Goal: Book appointment/travel/reservation

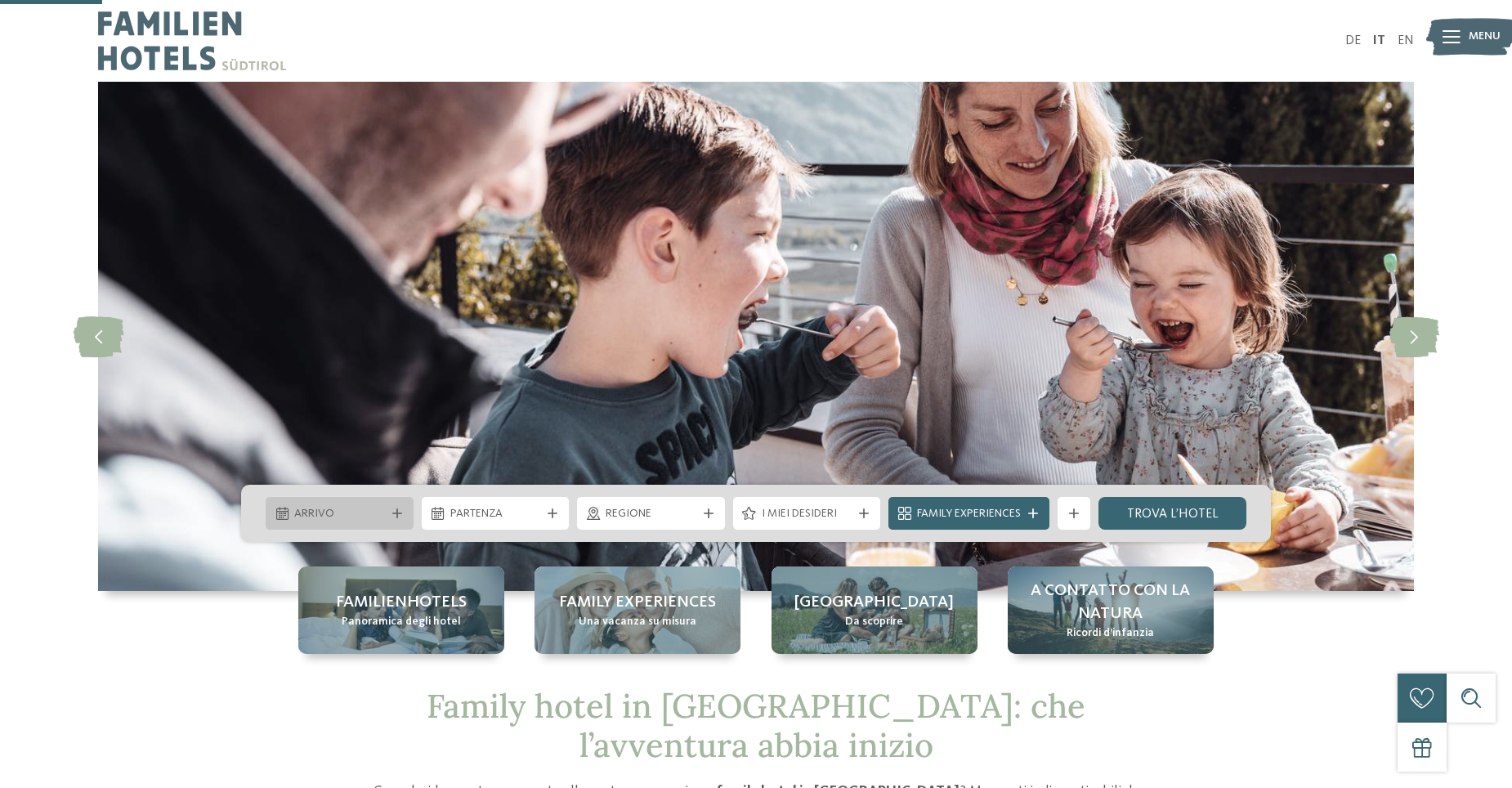
drag, startPoint x: 0, startPoint y: 0, endPoint x: 281, endPoint y: 188, distance: 338.1
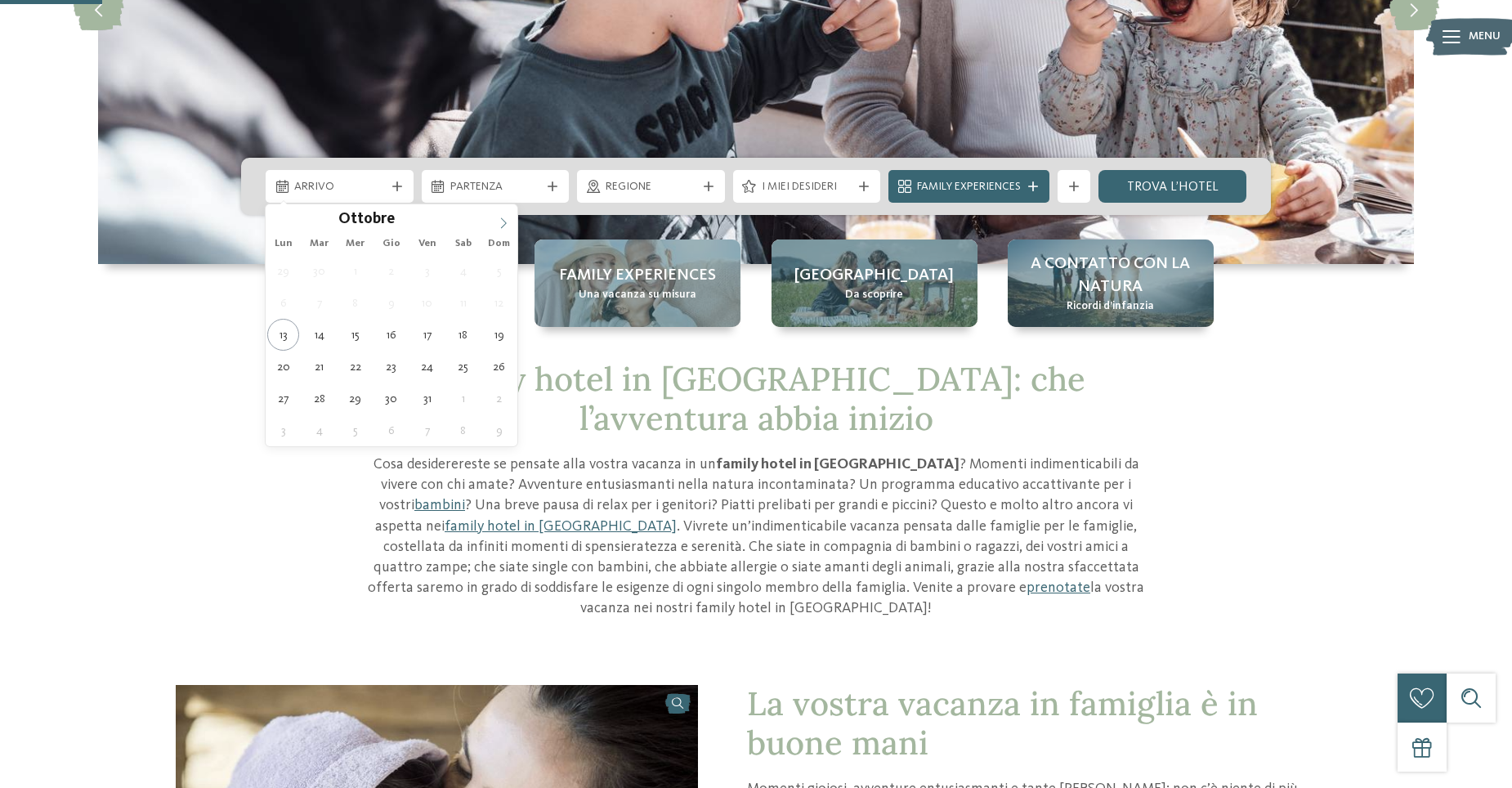
click at [503, 220] on icon at bounding box center [503, 223] width 6 height 11
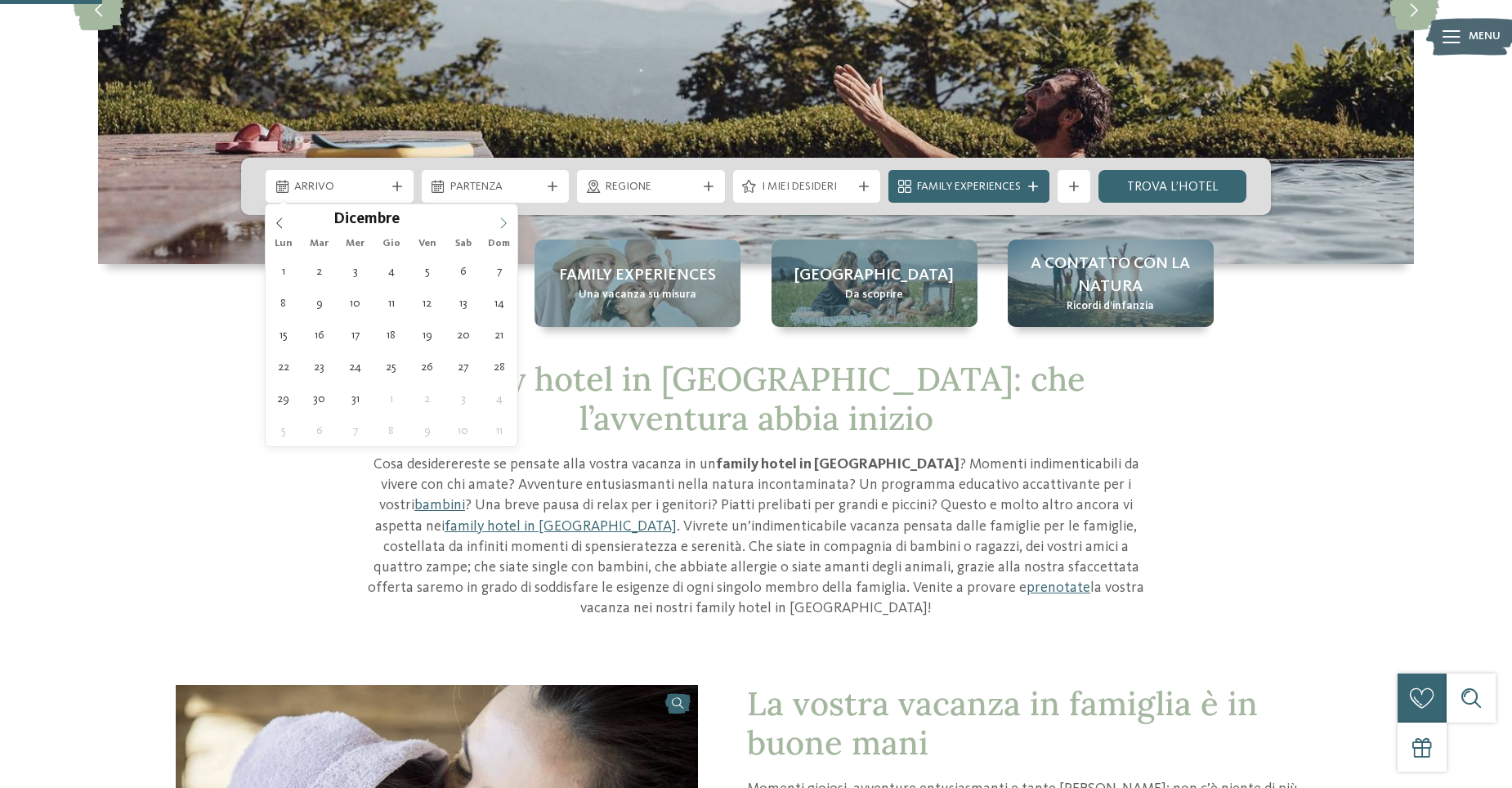
type input "****"
drag, startPoint x: 499, startPoint y: 221, endPoint x: 488, endPoint y: 233, distance: 16.3
click at [499, 221] on icon at bounding box center [503, 224] width 12 height 12
type div "[DATE]"
type input "****"
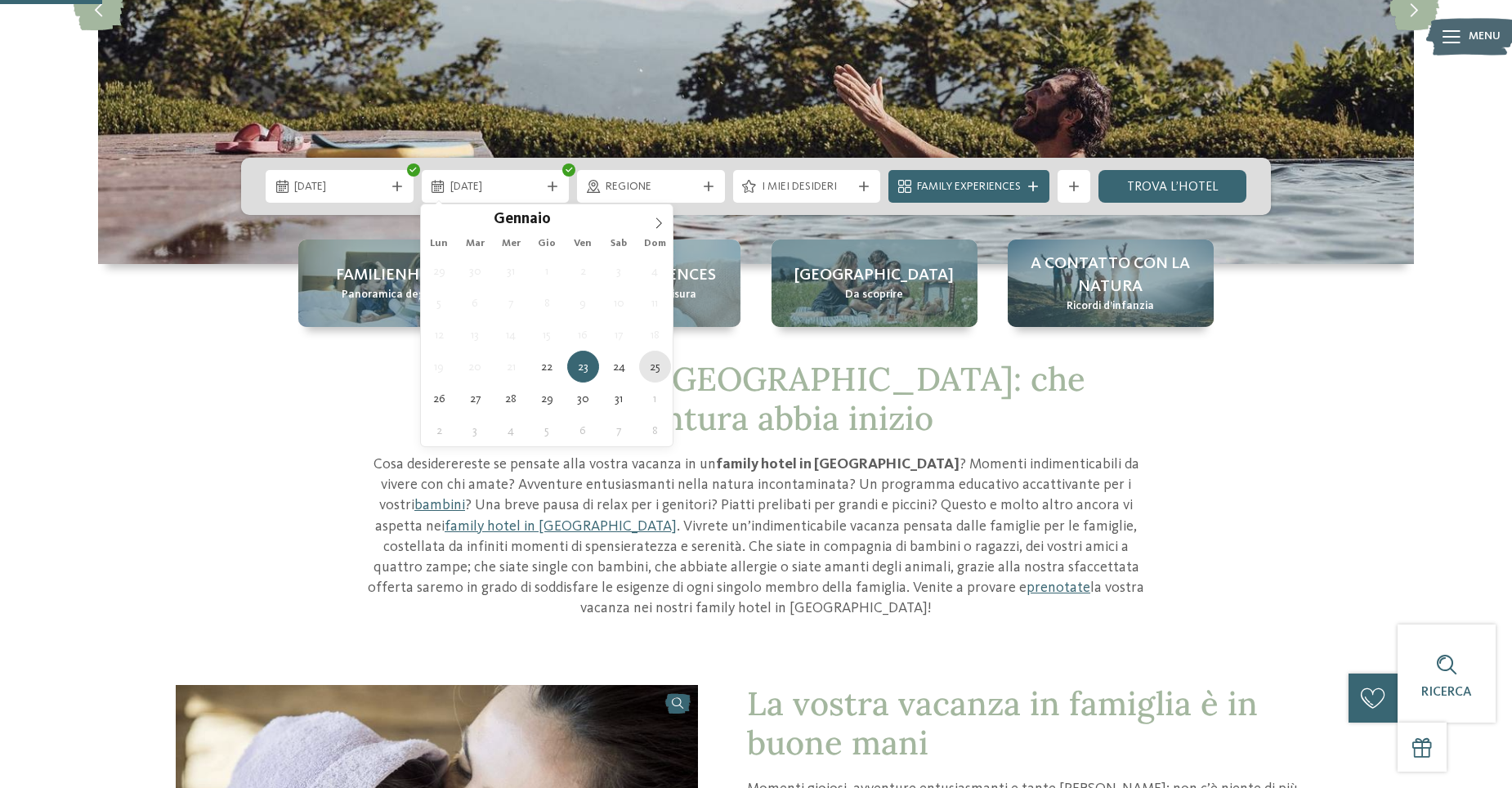
type div "[DATE]"
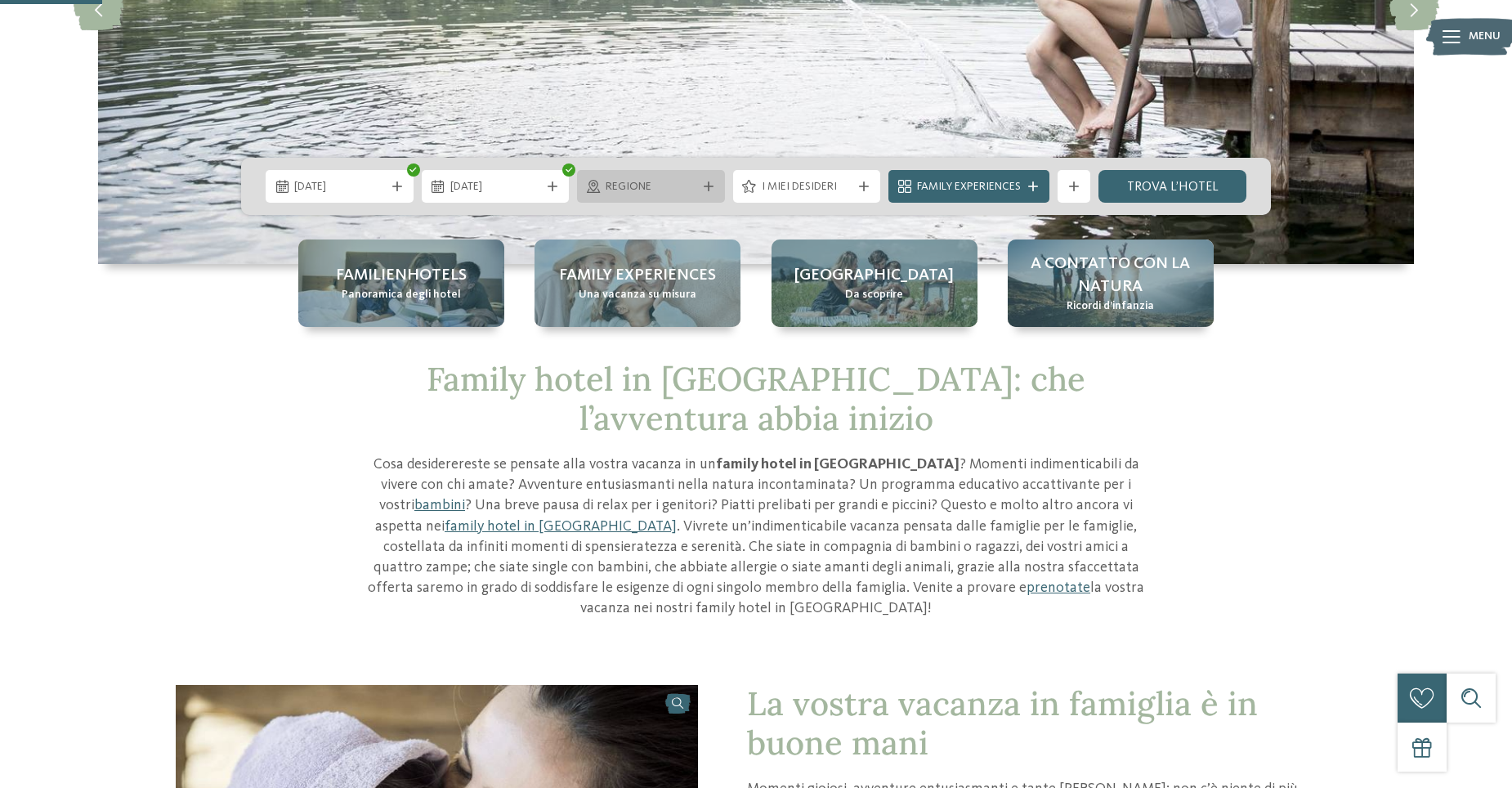
click at [685, 186] on span "Regione" at bounding box center [651, 187] width 91 height 16
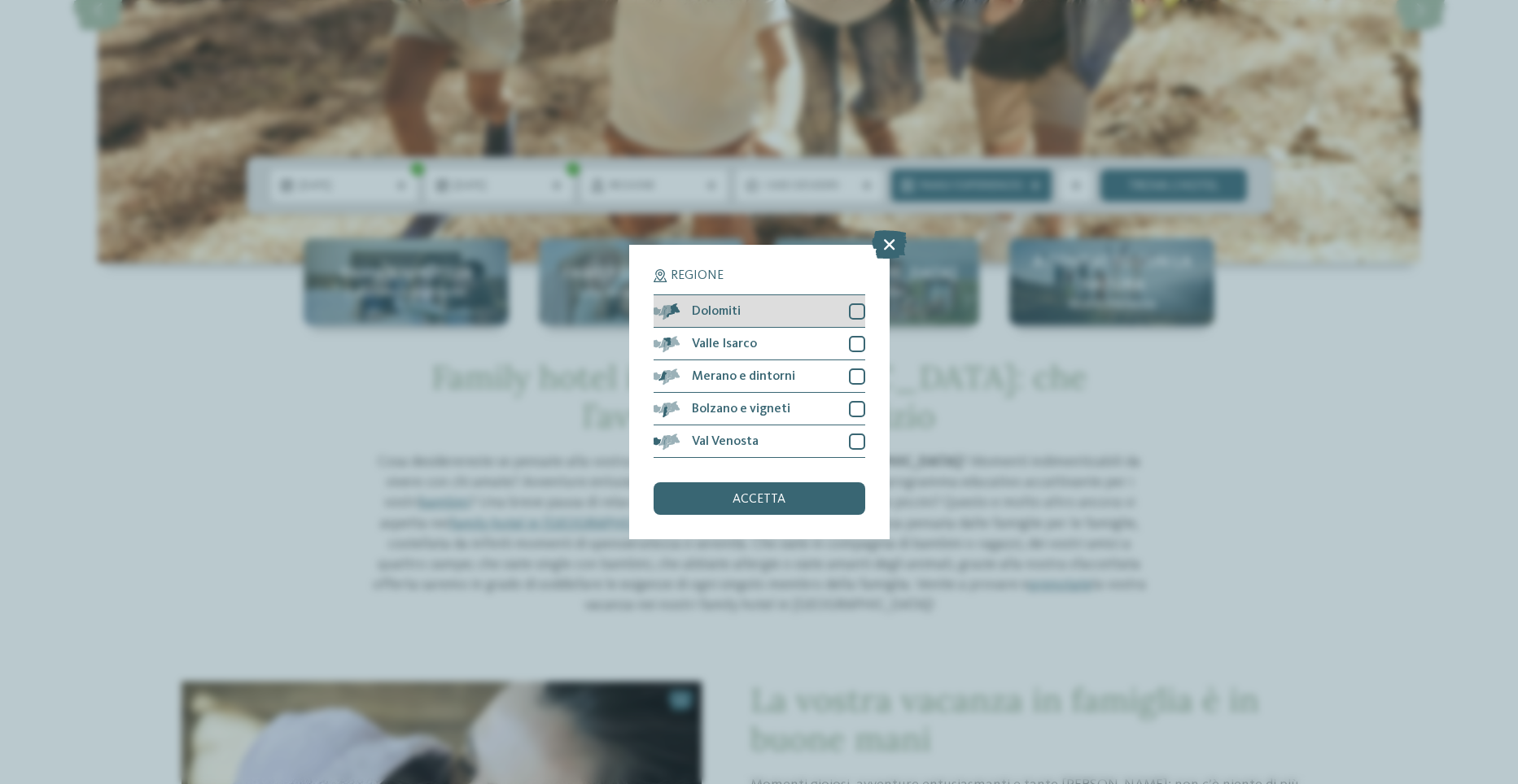
click at [855, 310] on div at bounding box center [856, 311] width 16 height 16
click at [856, 344] on div at bounding box center [856, 344] width 16 height 16
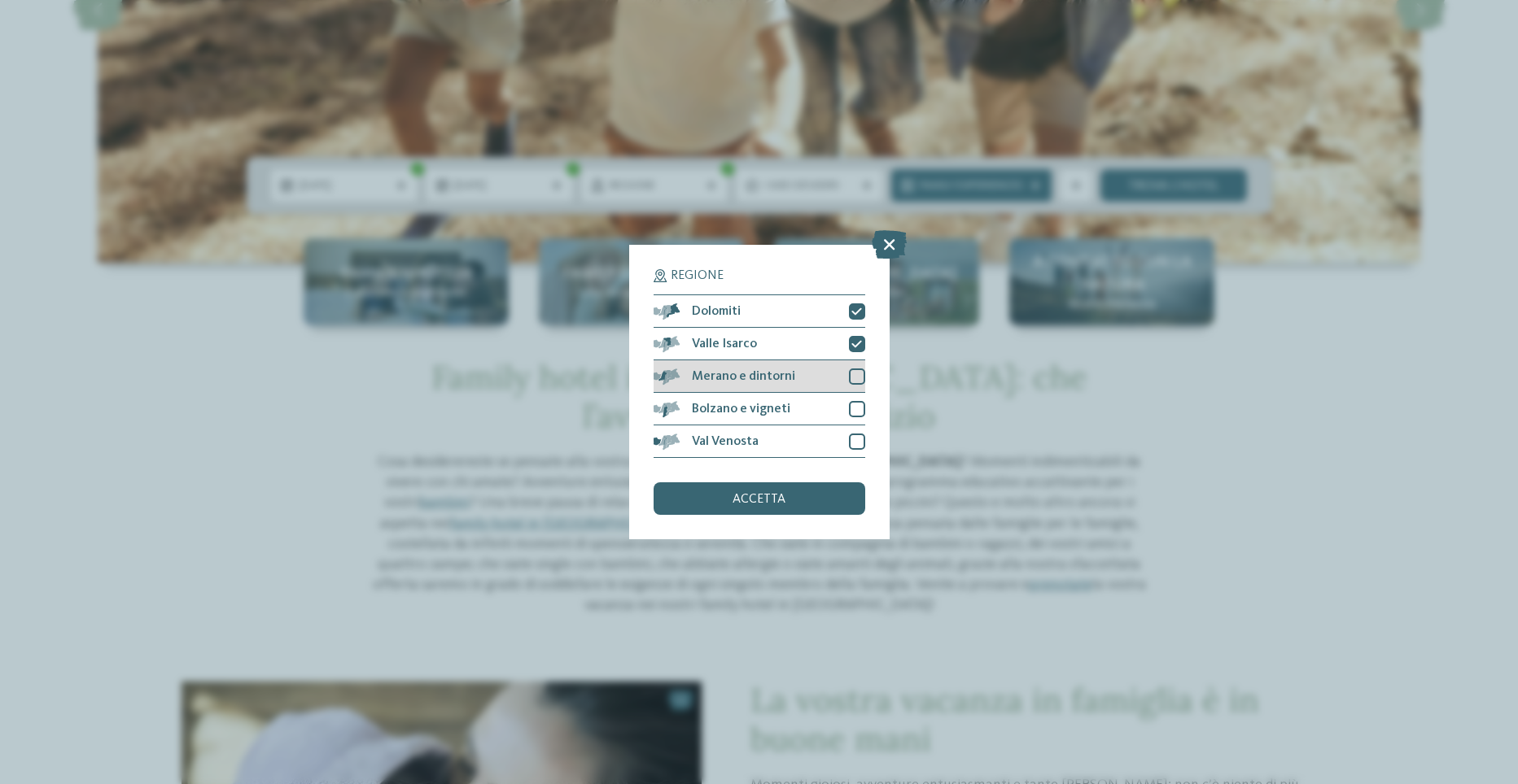
click at [856, 376] on div at bounding box center [856, 377] width 16 height 16
click at [857, 407] on div at bounding box center [856, 408] width 16 height 16
drag, startPoint x: 855, startPoint y: 438, endPoint x: 804, endPoint y: 503, distance: 82.6
click at [855, 438] on div at bounding box center [856, 441] width 16 height 16
click at [738, 483] on div "accetta" at bounding box center [759, 499] width 212 height 33
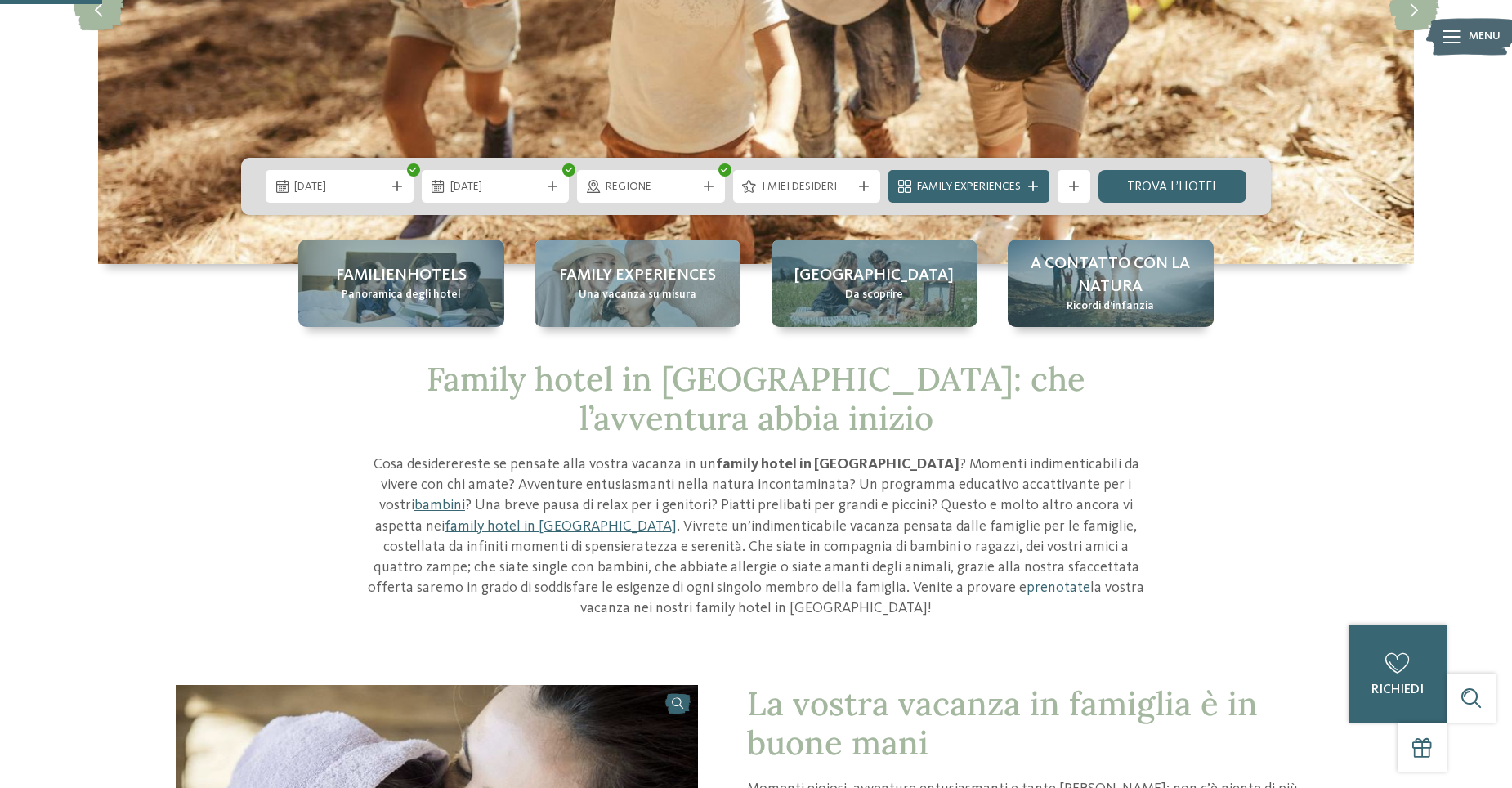
click at [740, 498] on p "Cosa desiderereste se pensate alla vostra vacanza in un family hotel in Trentin…" at bounding box center [756, 537] width 777 height 165
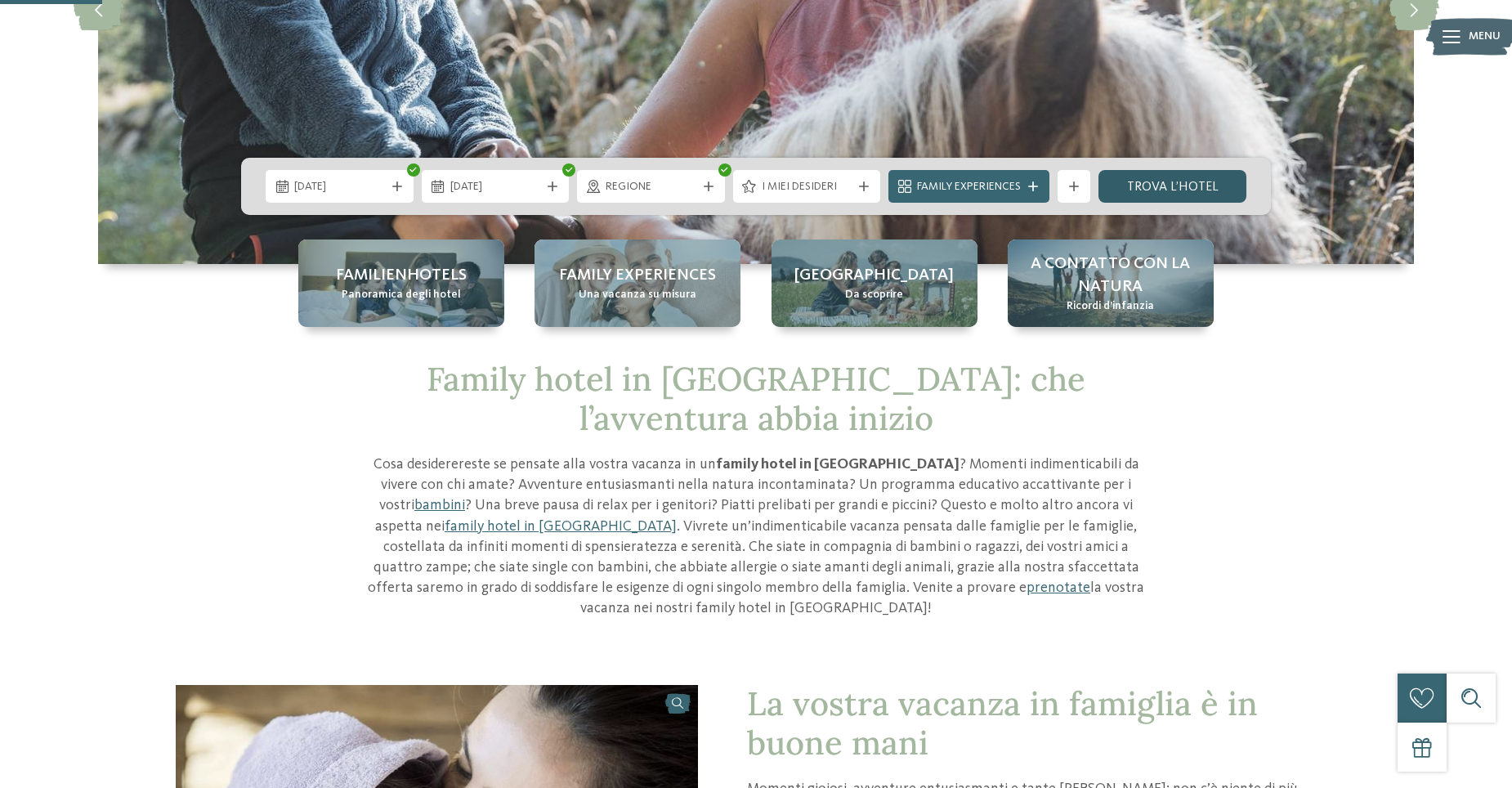
click at [1157, 188] on link "trova l’hotel" at bounding box center [1172, 186] width 148 height 33
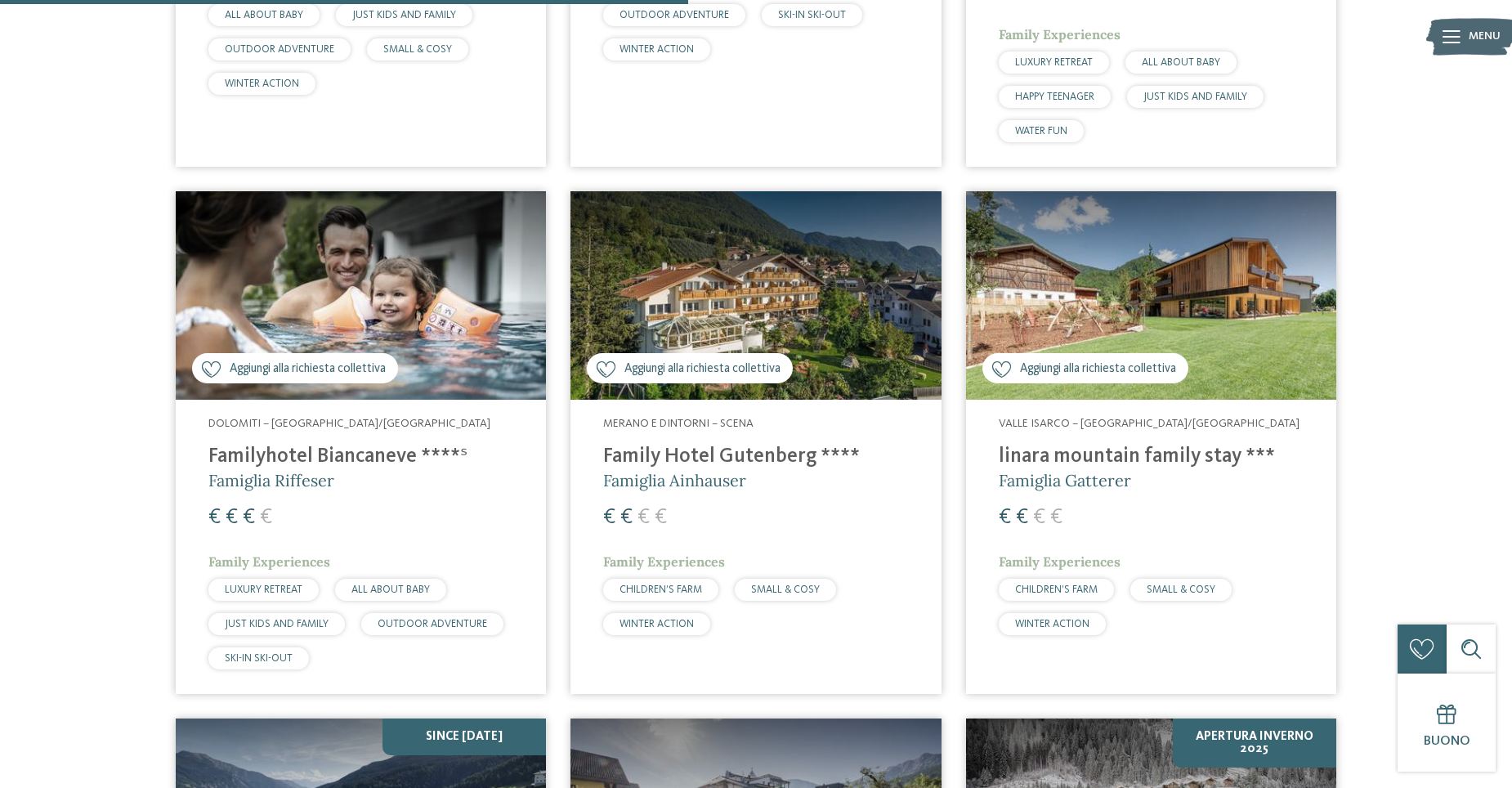
scroll to position [1681, 0]
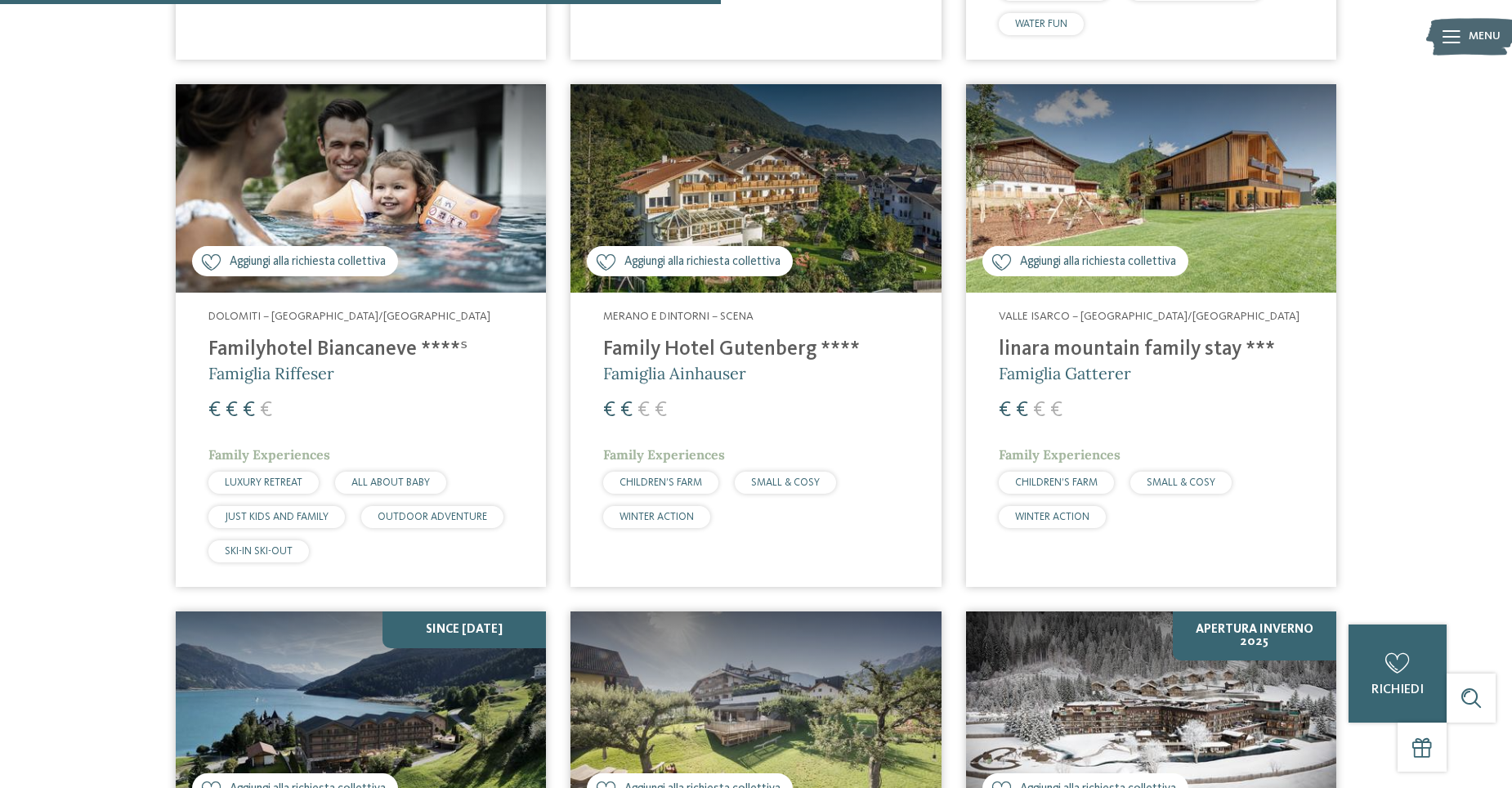
click at [1096, 348] on h4 "linara mountain family stay ***" at bounding box center [1151, 350] width 305 height 24
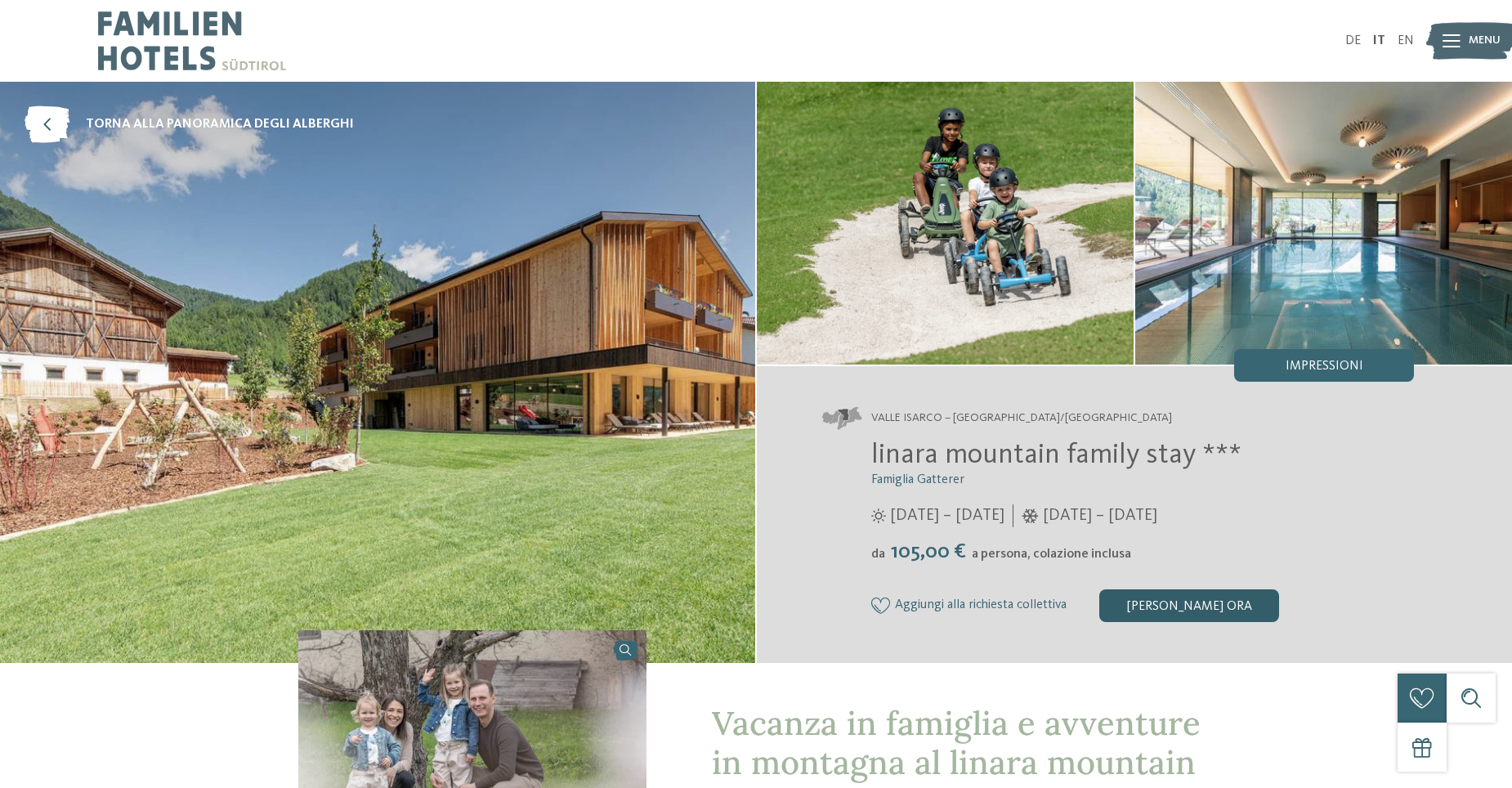
click at [1210, 611] on div "[PERSON_NAME] ora" at bounding box center [1189, 606] width 180 height 33
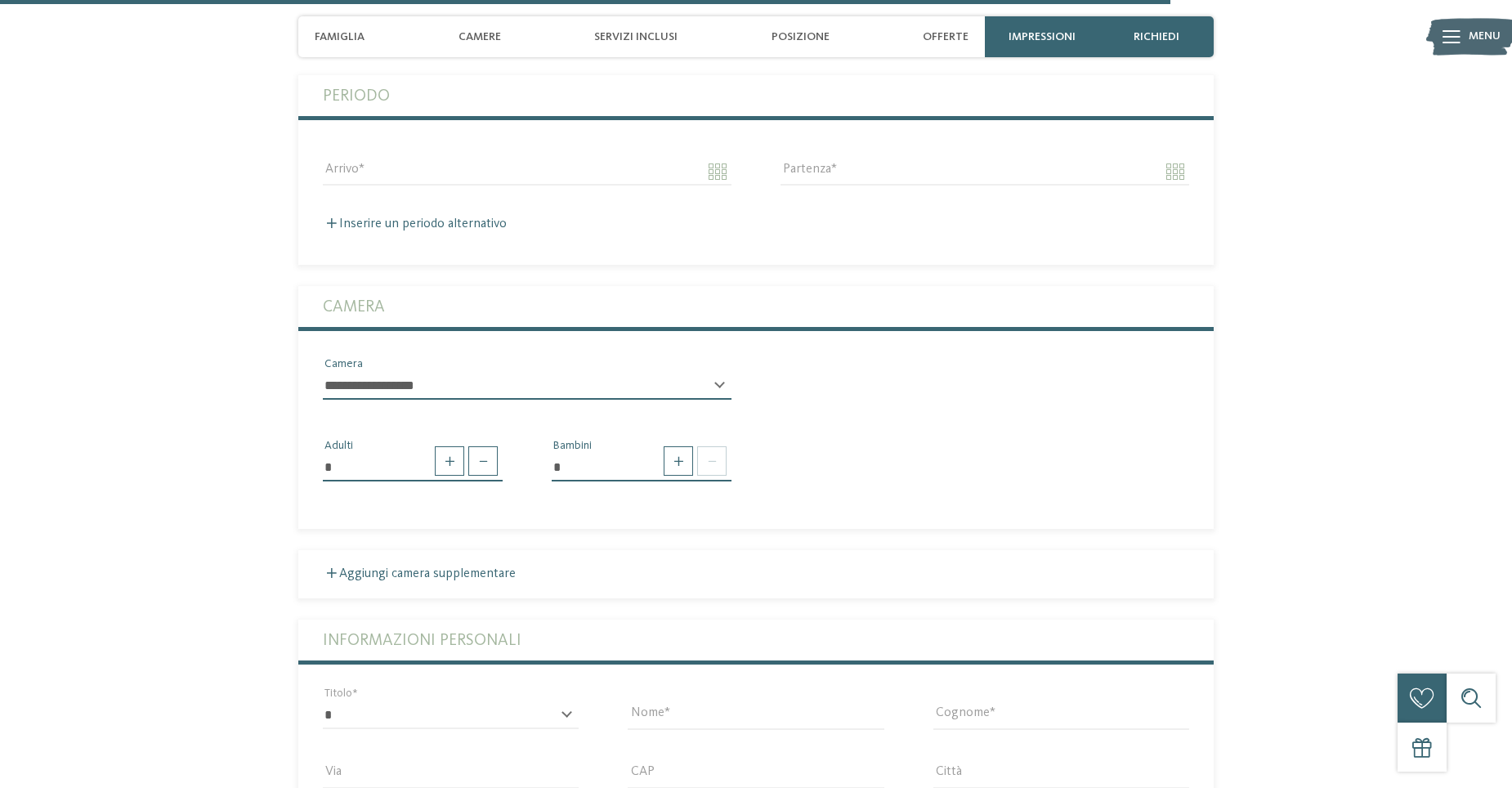
scroll to position [4115, 0]
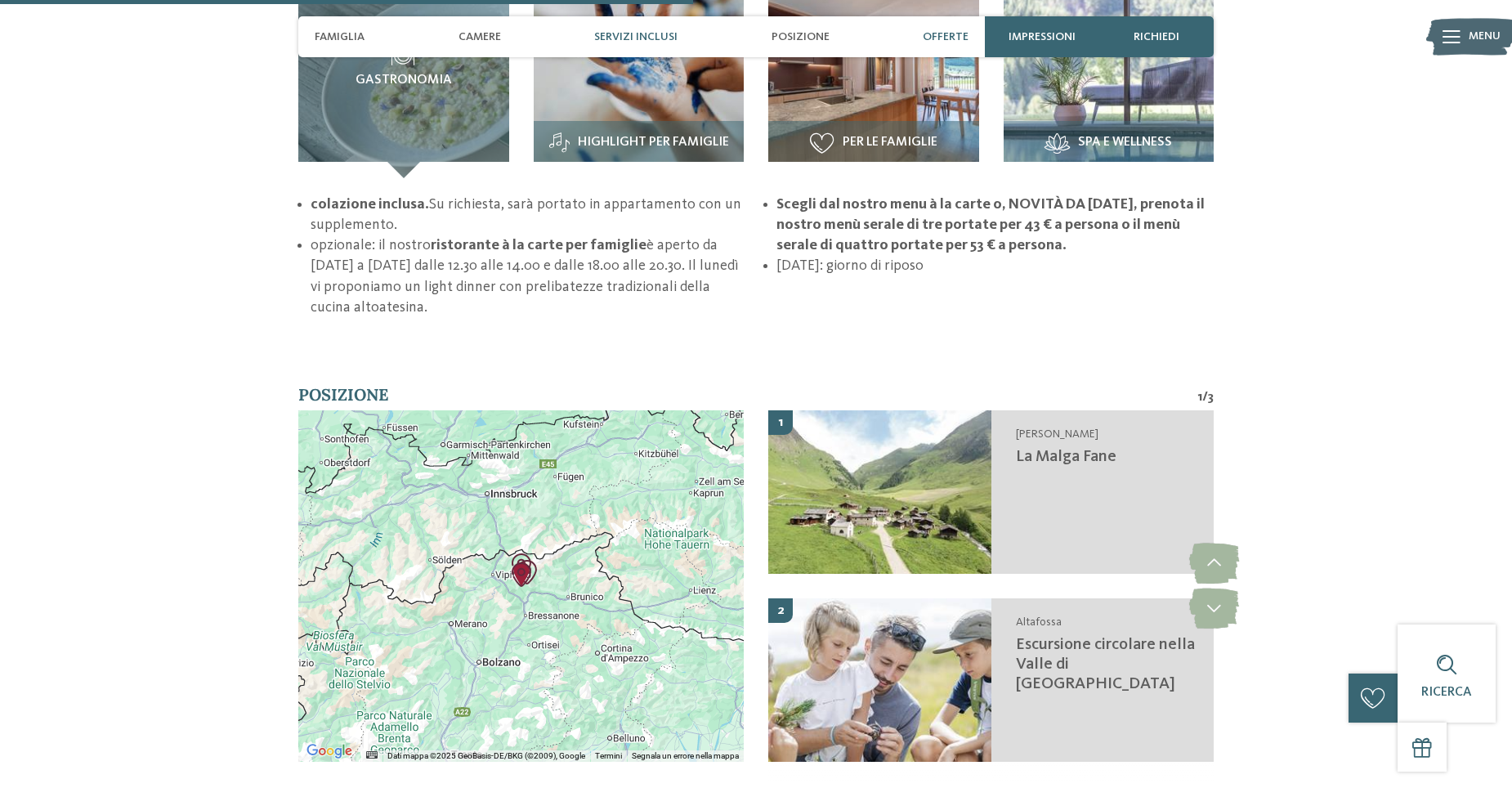
click at [950, 40] on span "Offerte" at bounding box center [946, 37] width 45 height 14
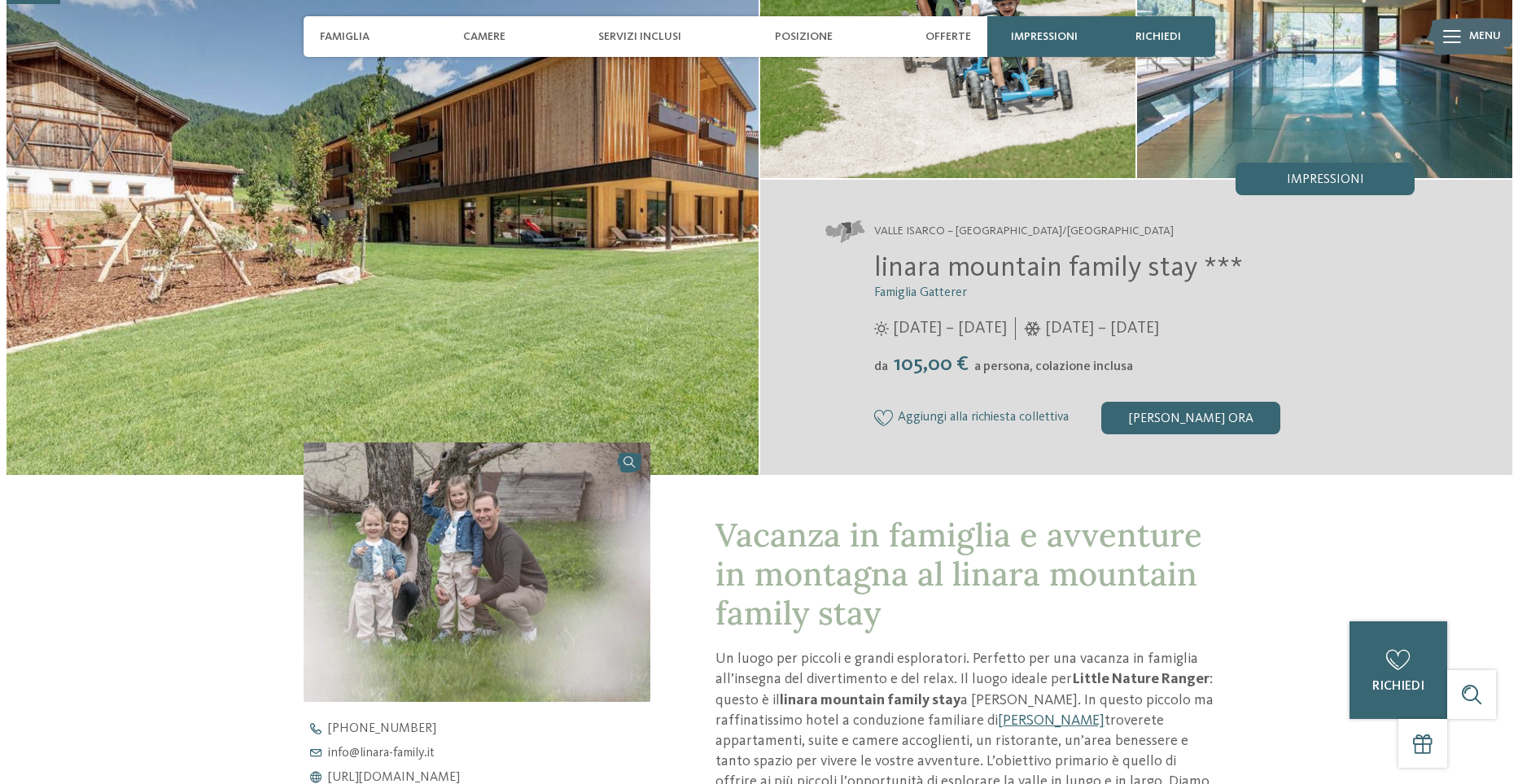
scroll to position [0, 0]
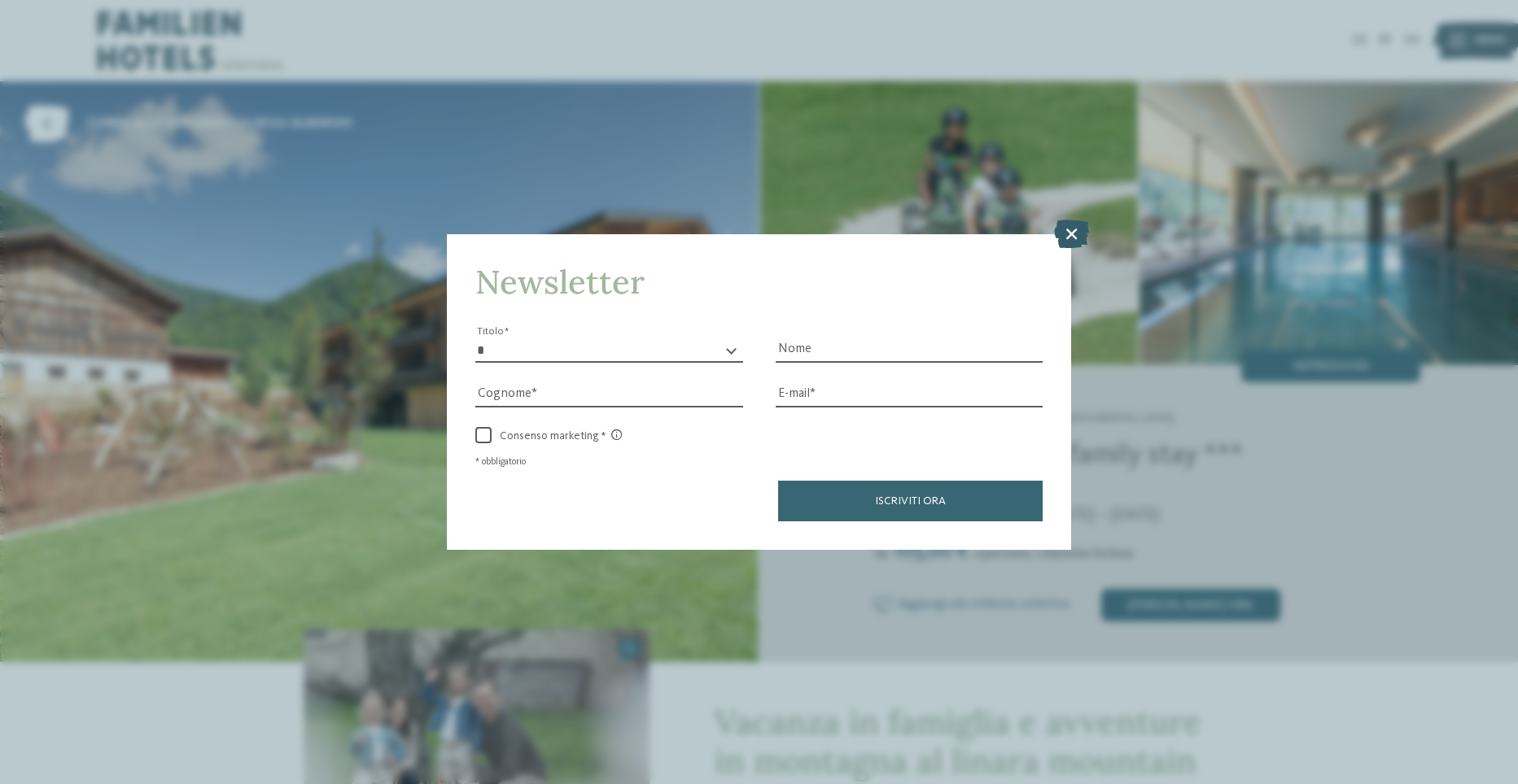
click at [1075, 237] on icon at bounding box center [1071, 233] width 35 height 28
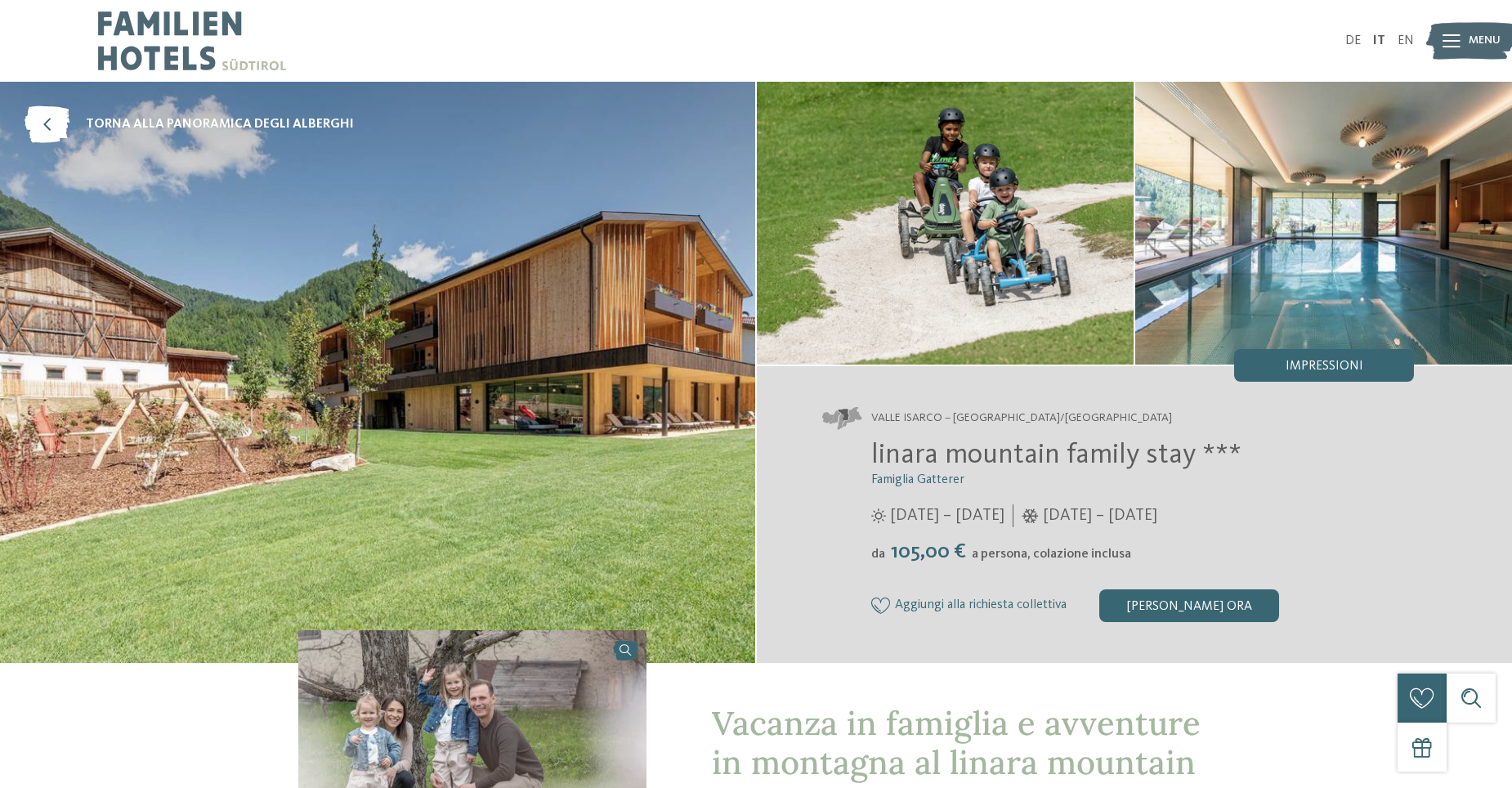
click at [1471, 47] on span "Menu" at bounding box center [1485, 40] width 32 height 16
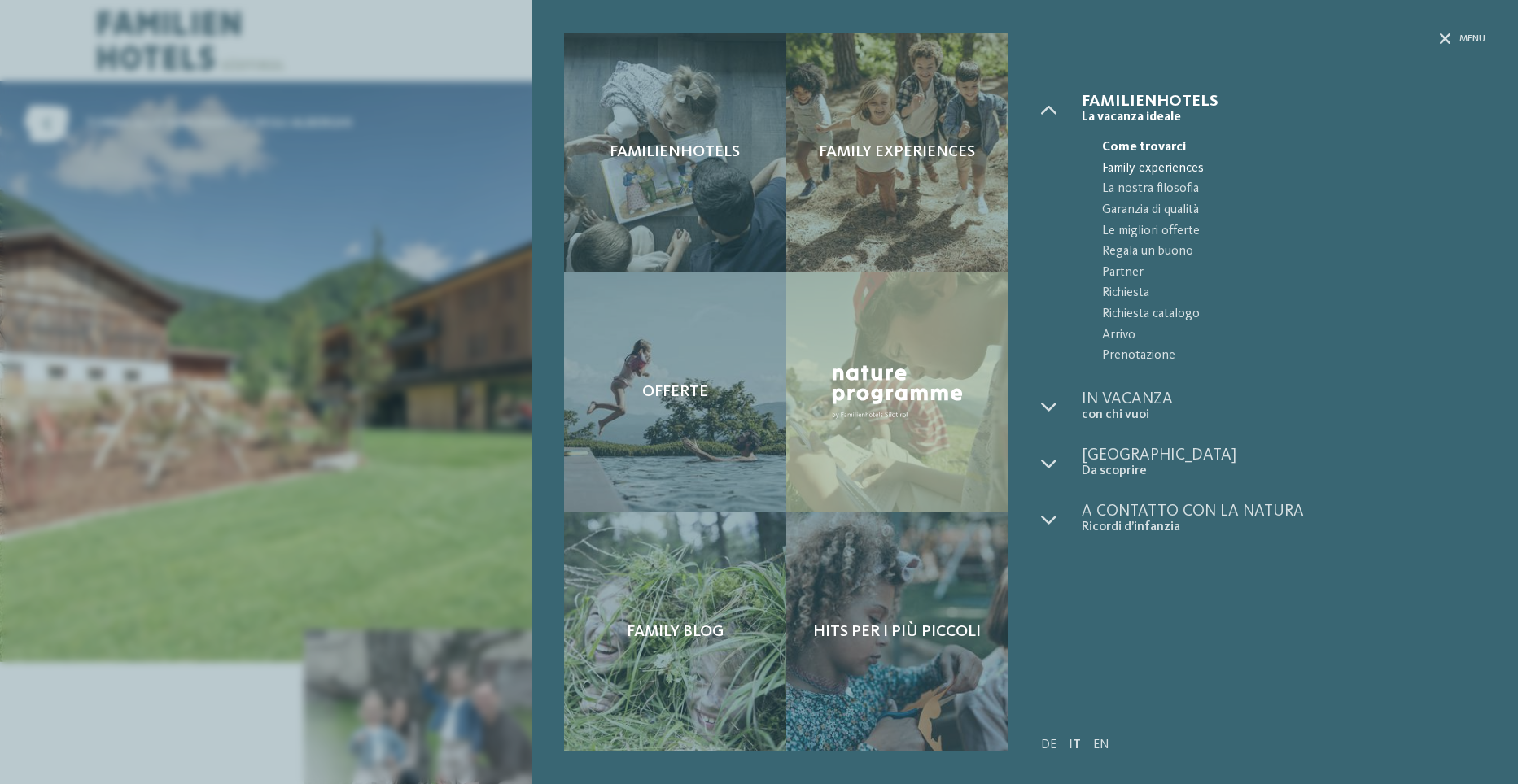
click at [1152, 165] on span "Family experiences" at bounding box center [1294, 169] width 383 height 21
